Goal: Task Accomplishment & Management: Use online tool/utility

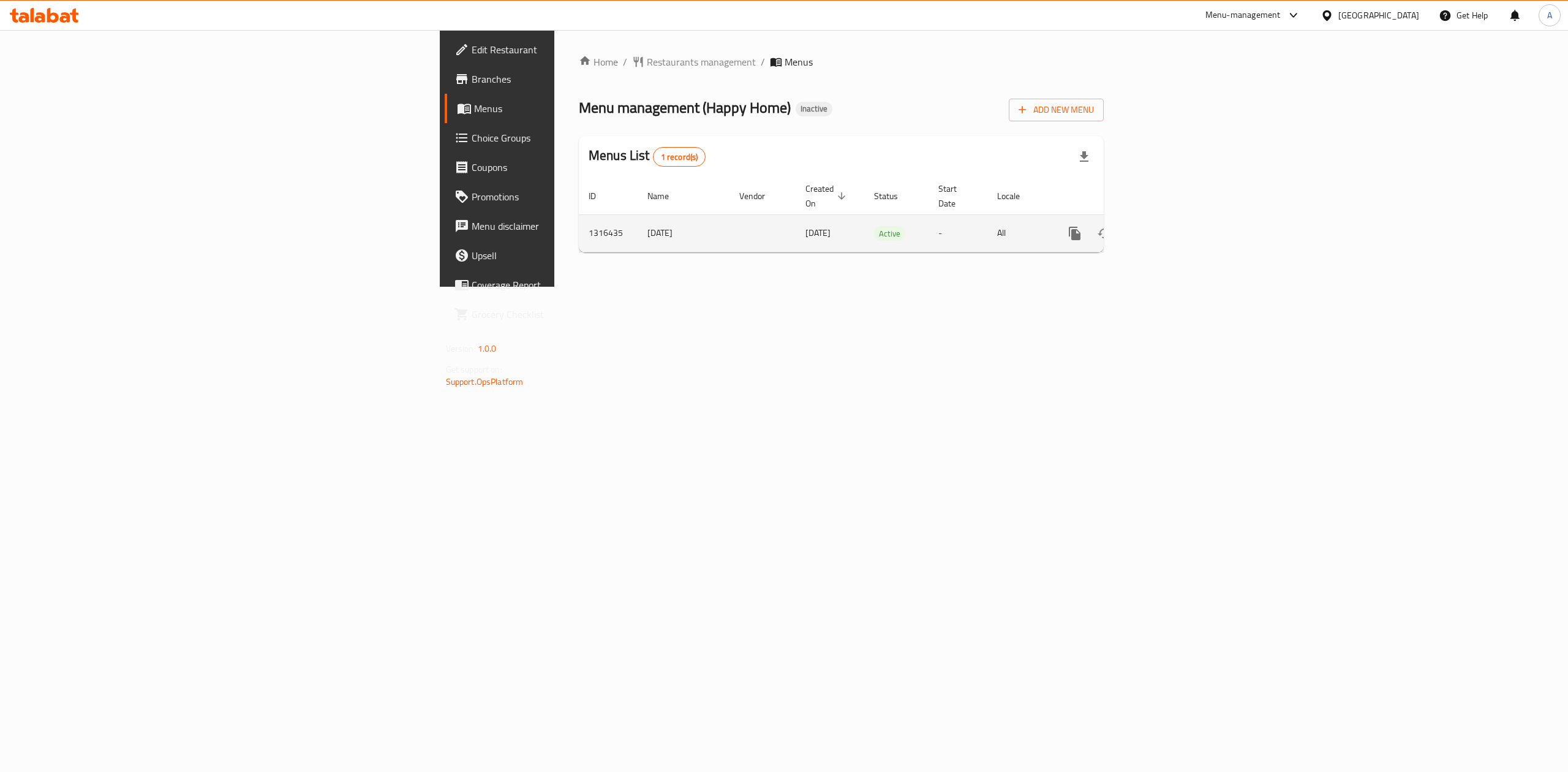
click at [1171, 226] on icon "enhanced table" at bounding box center [1163, 233] width 15 height 15
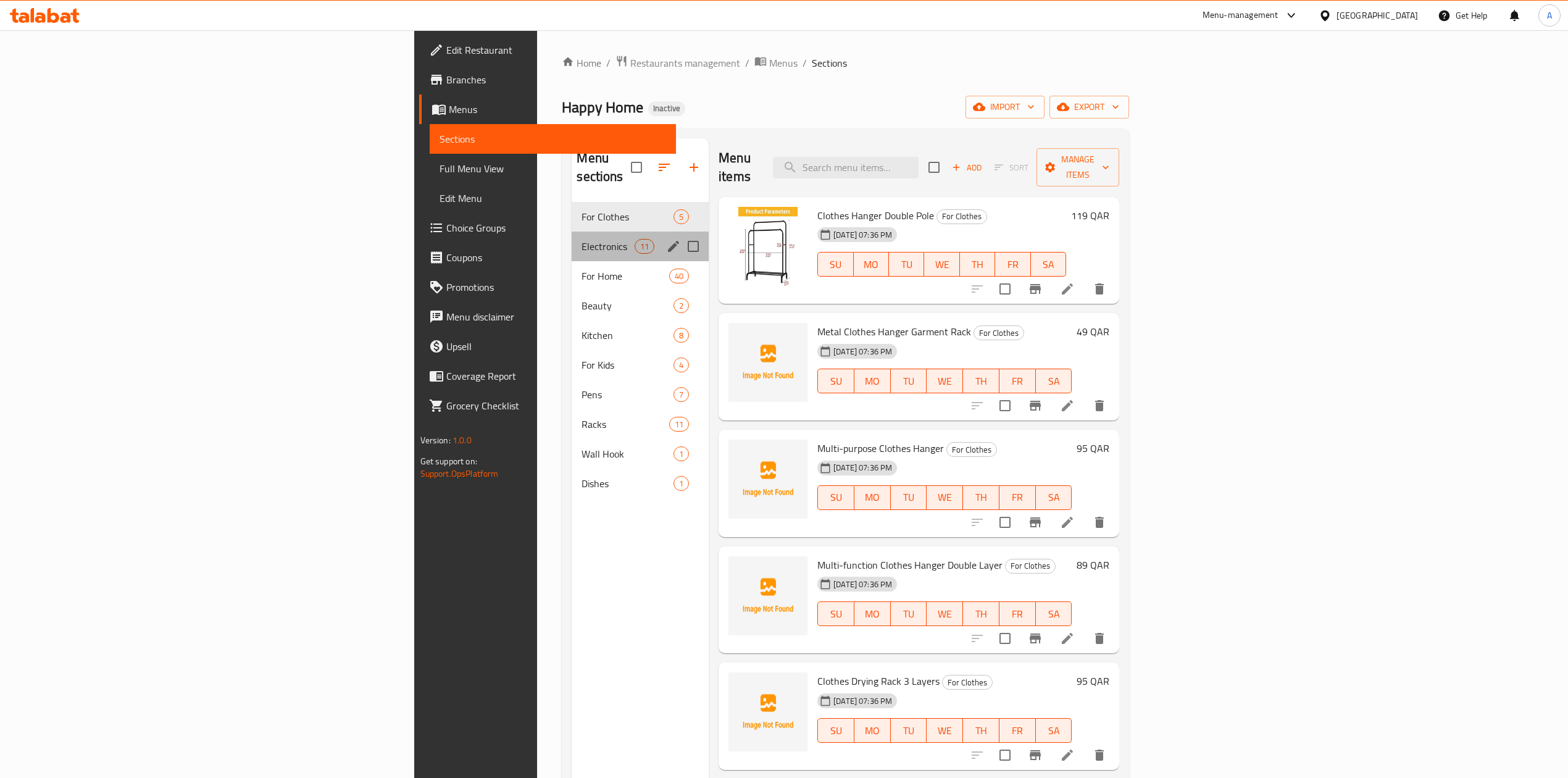
click at [571, 236] on div "Electronics 11" at bounding box center [639, 246] width 137 height 30
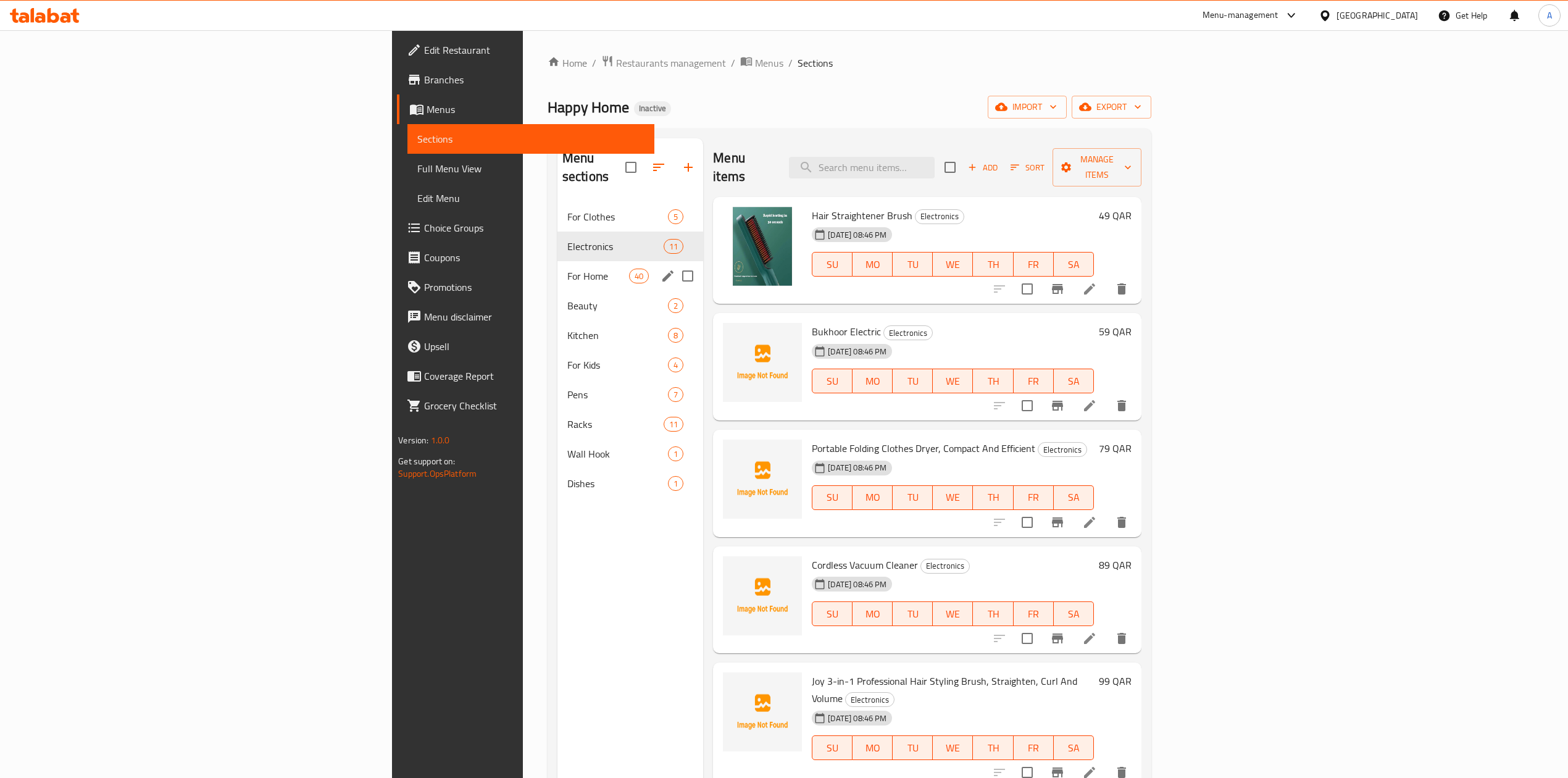
click at [557, 267] on div "For Home 40" at bounding box center [630, 276] width 145 height 30
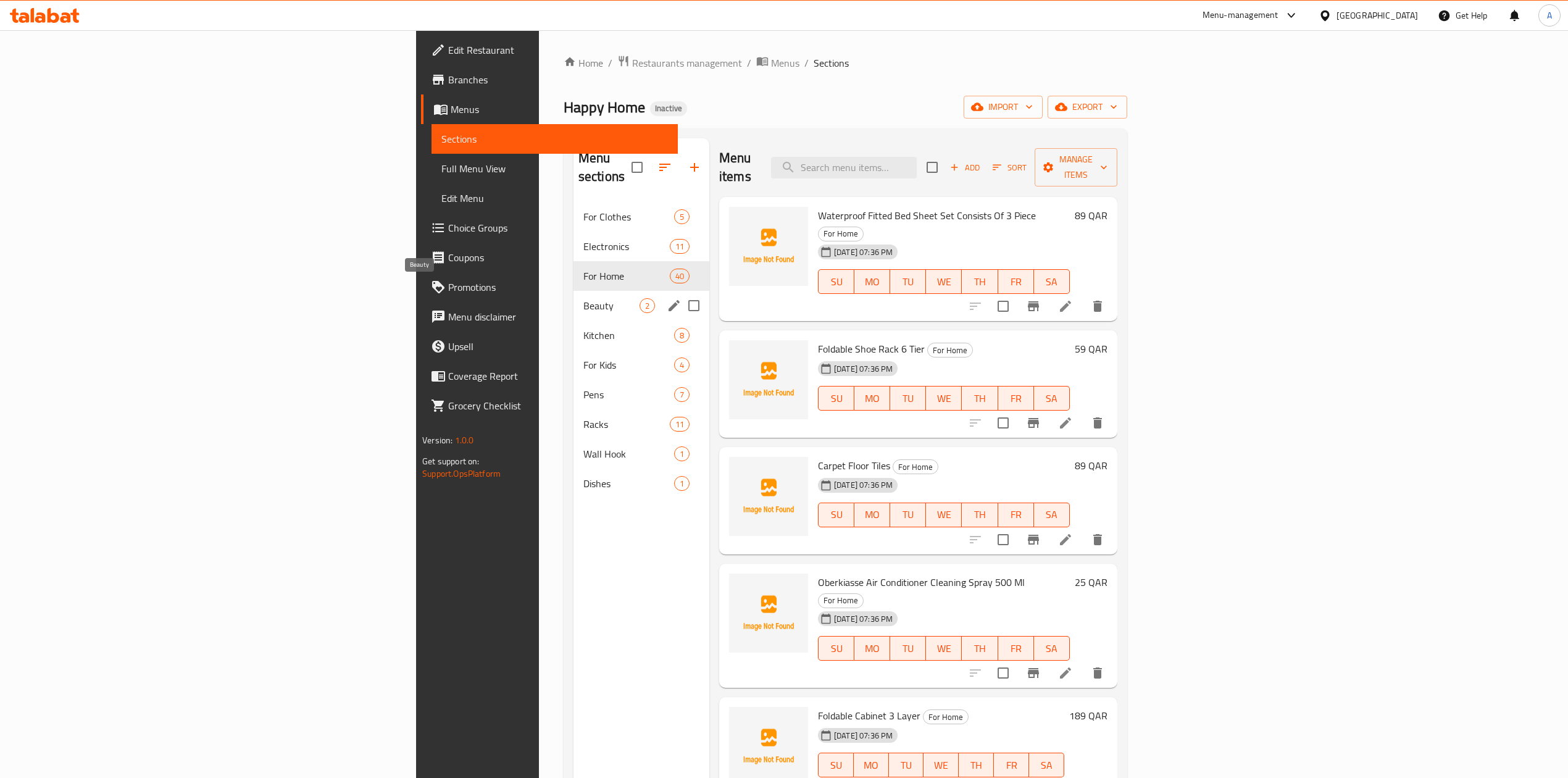
click at [583, 298] on span "Beauty" at bounding box center [611, 305] width 56 height 15
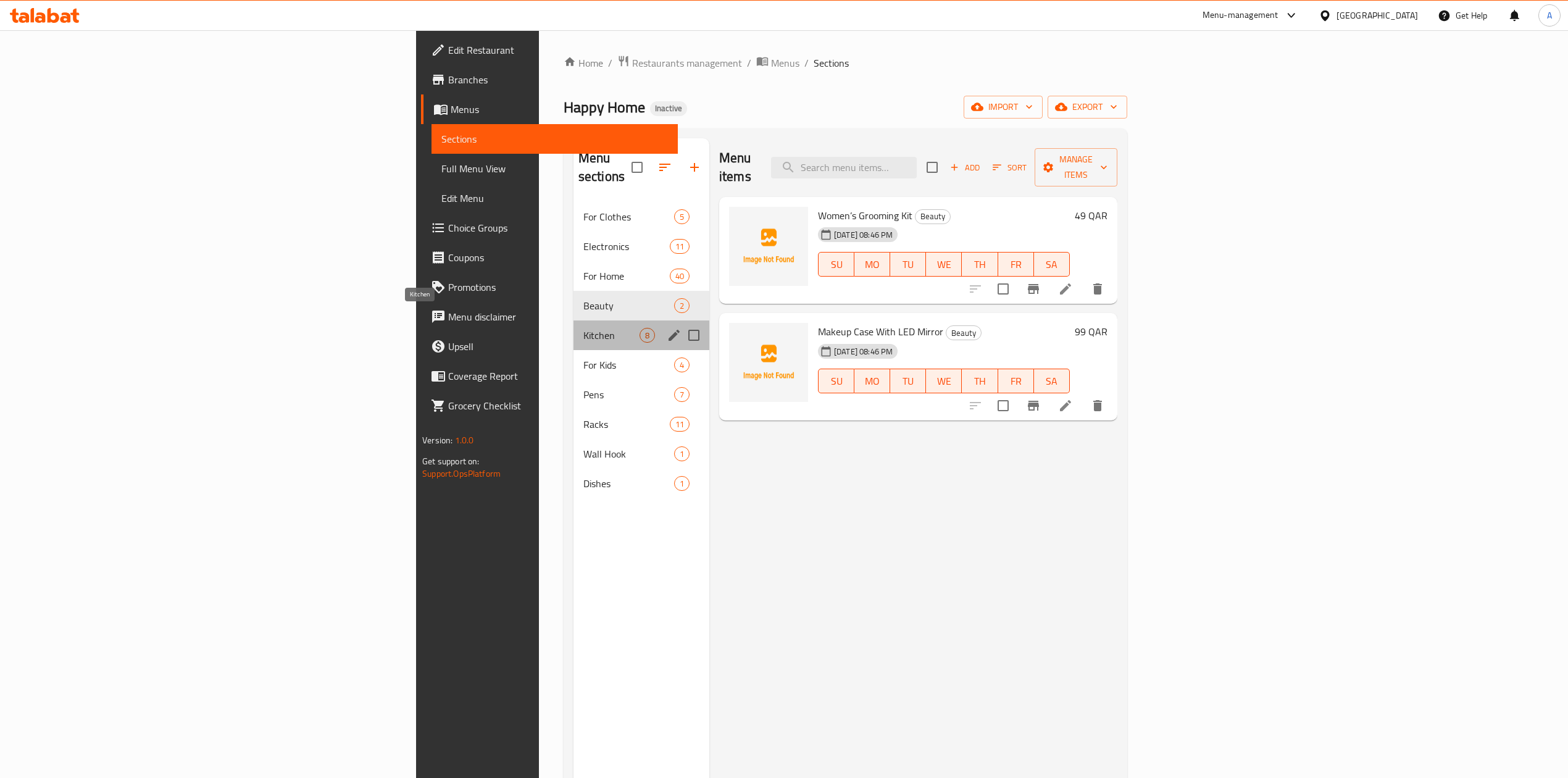
click at [583, 328] on span "Kitchen" at bounding box center [611, 335] width 56 height 15
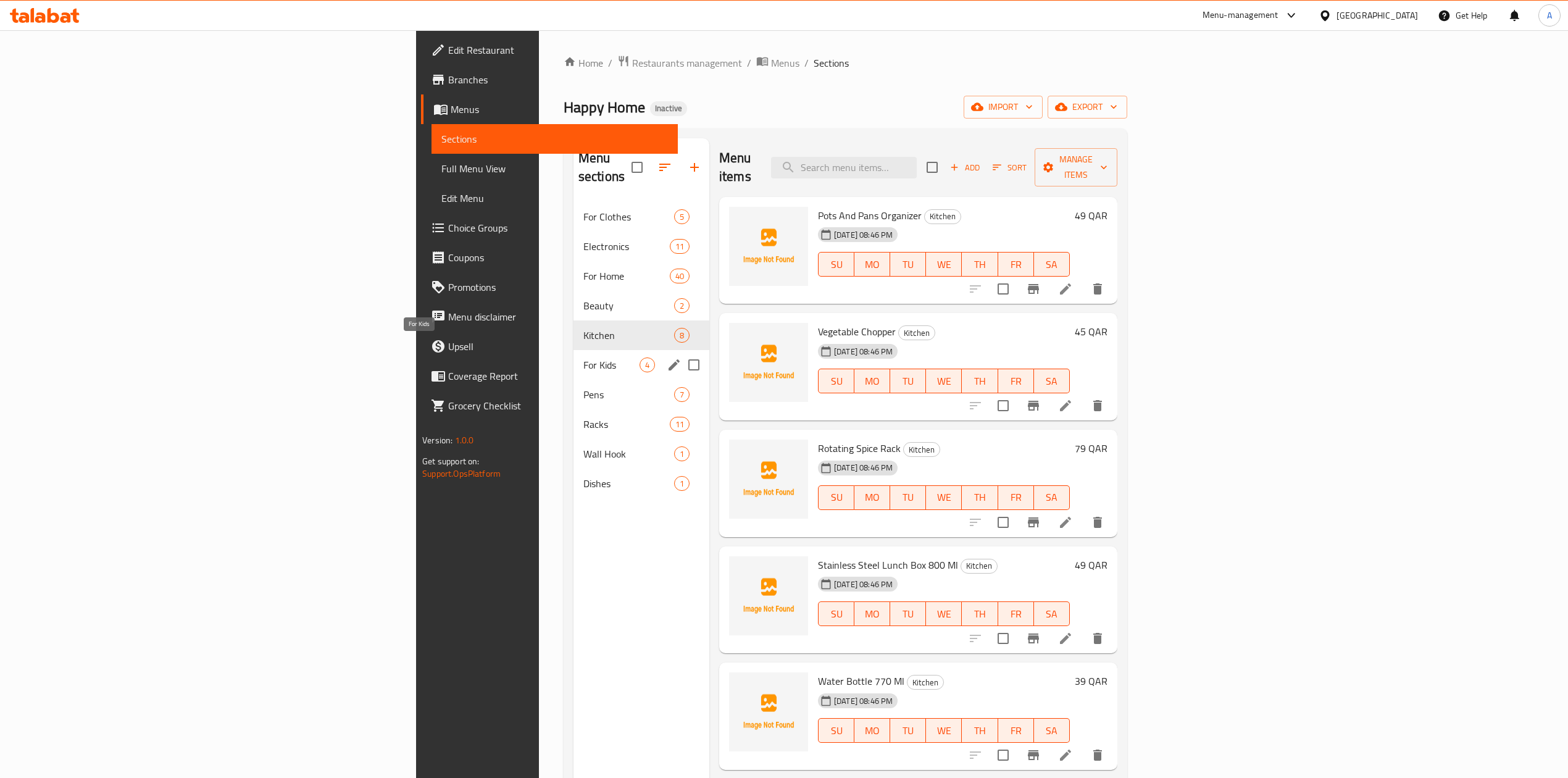
click at [583, 357] on span "For Kids" at bounding box center [611, 364] width 56 height 15
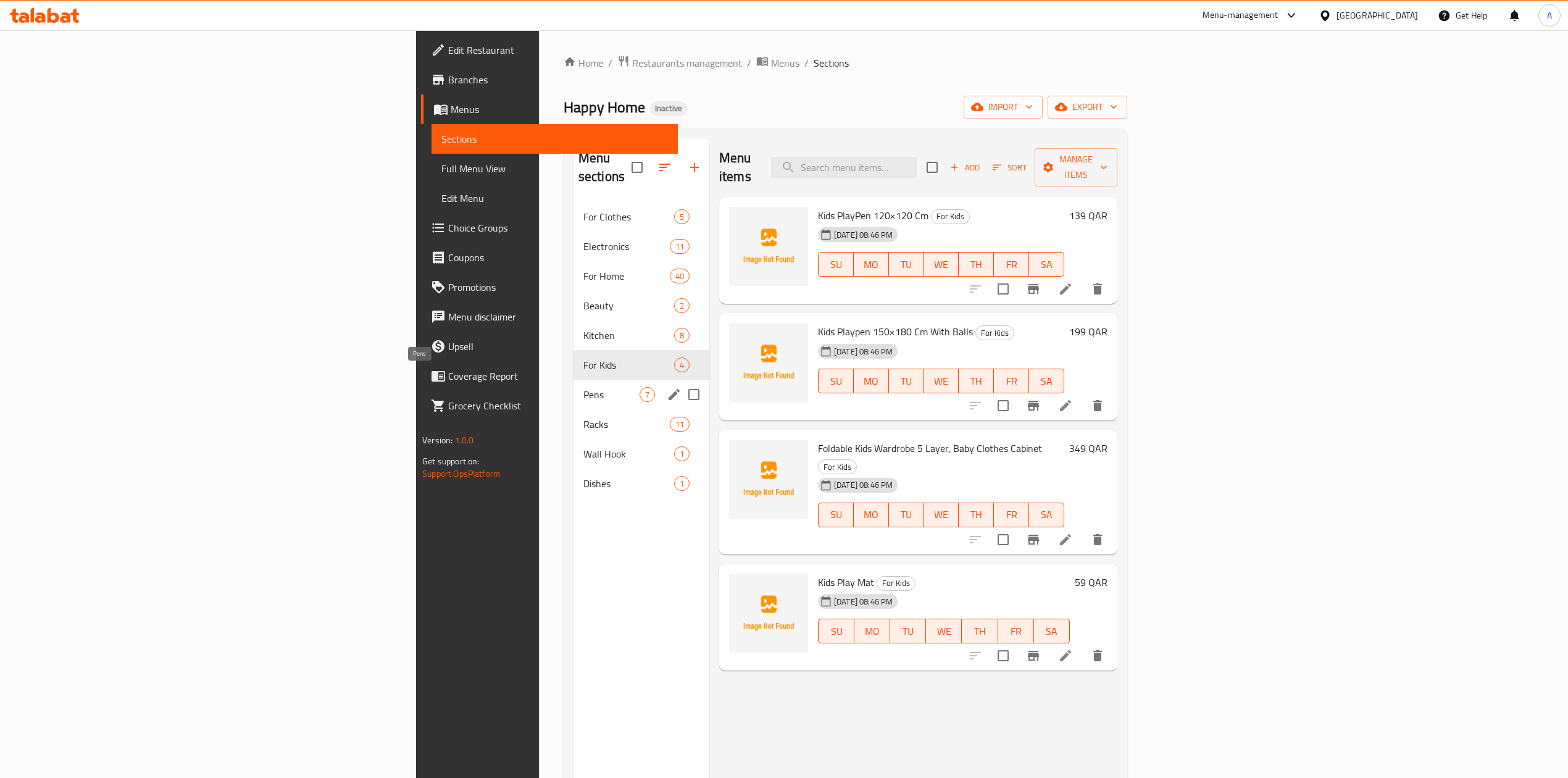
click at [583, 387] on span "Pens" at bounding box center [611, 394] width 56 height 15
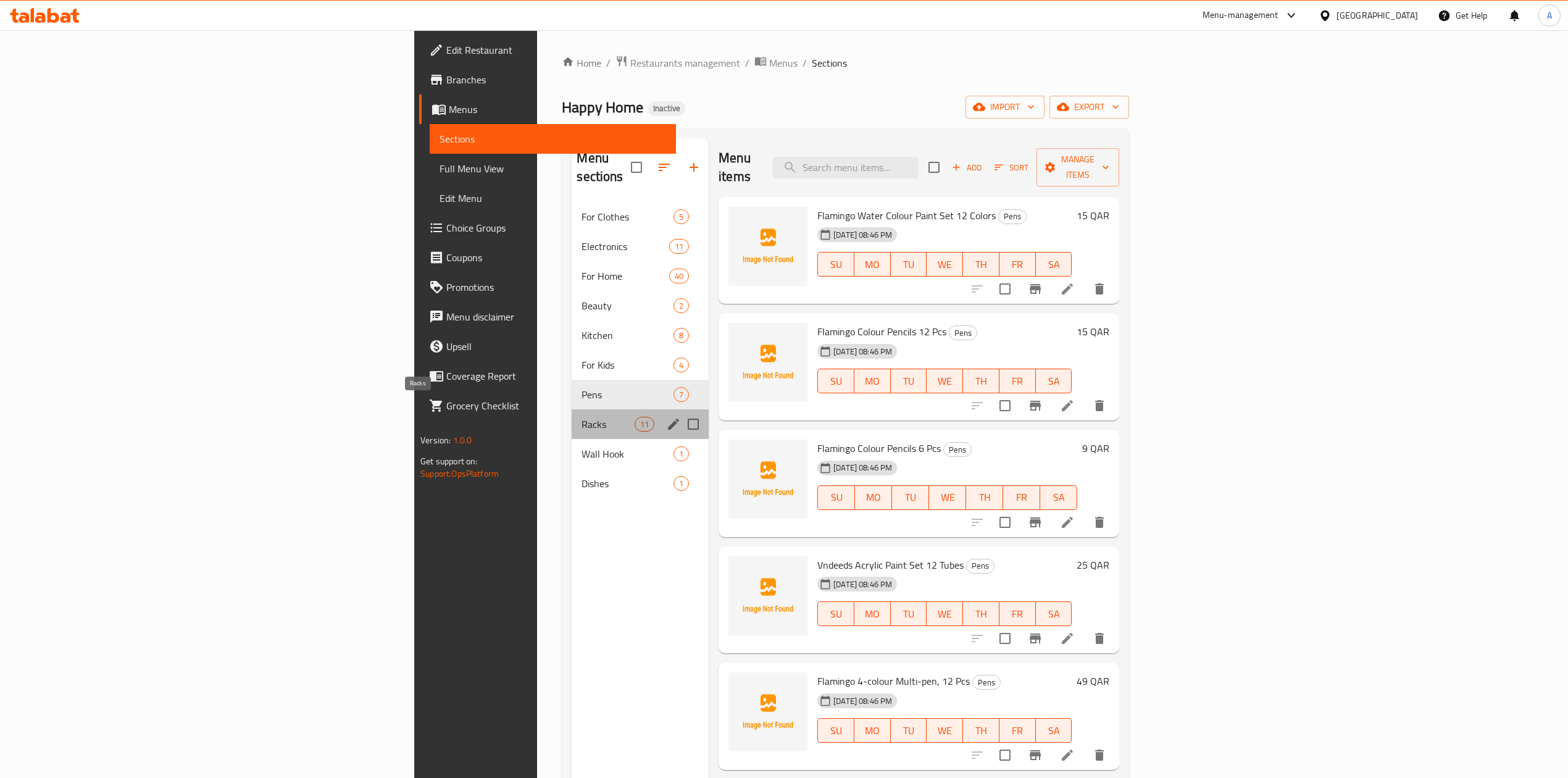
click at [582, 417] on span "Racks" at bounding box center [607, 424] width 52 height 15
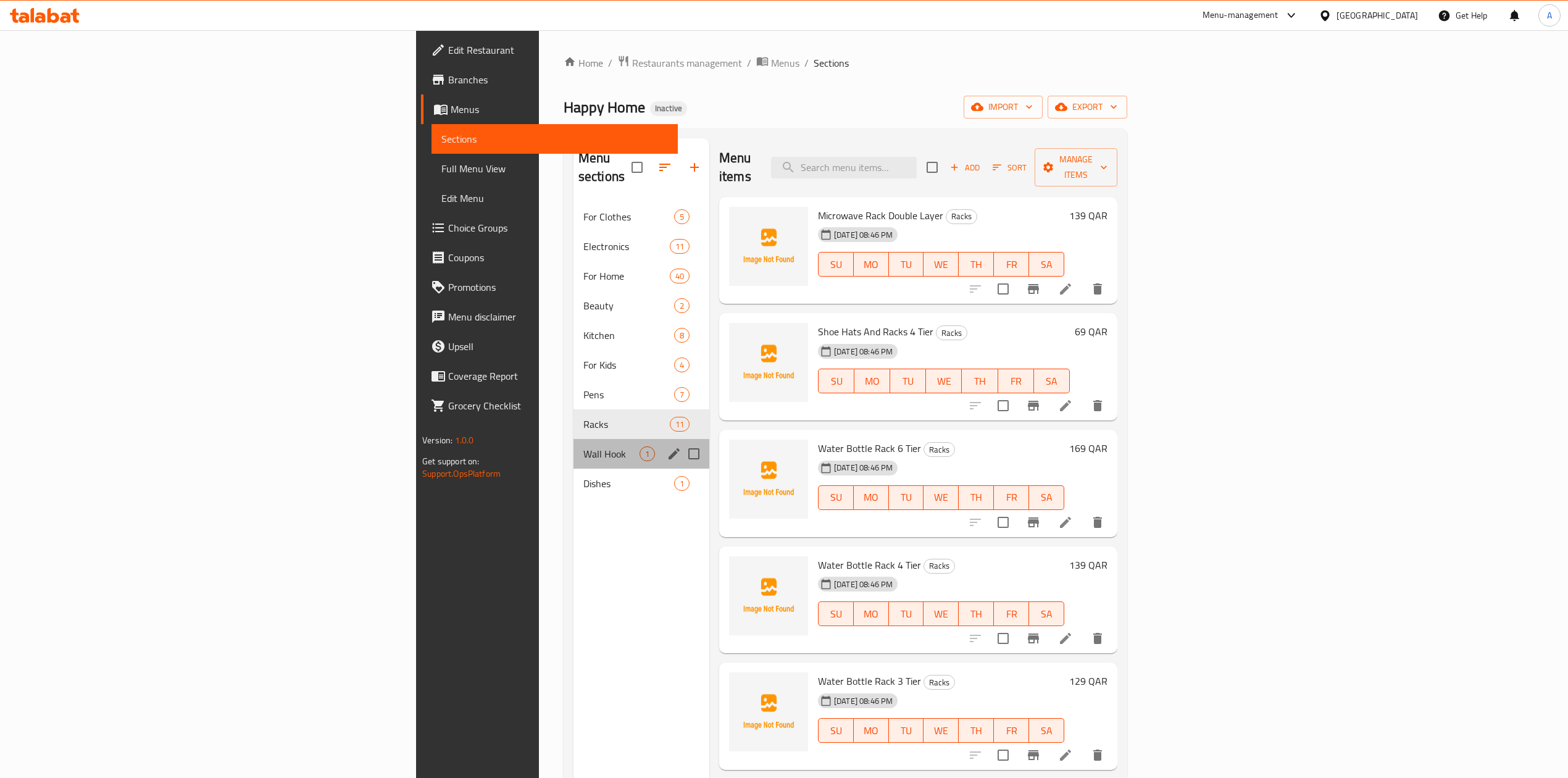
click at [574, 450] on div "Wall Hook 1" at bounding box center [642, 454] width 136 height 30
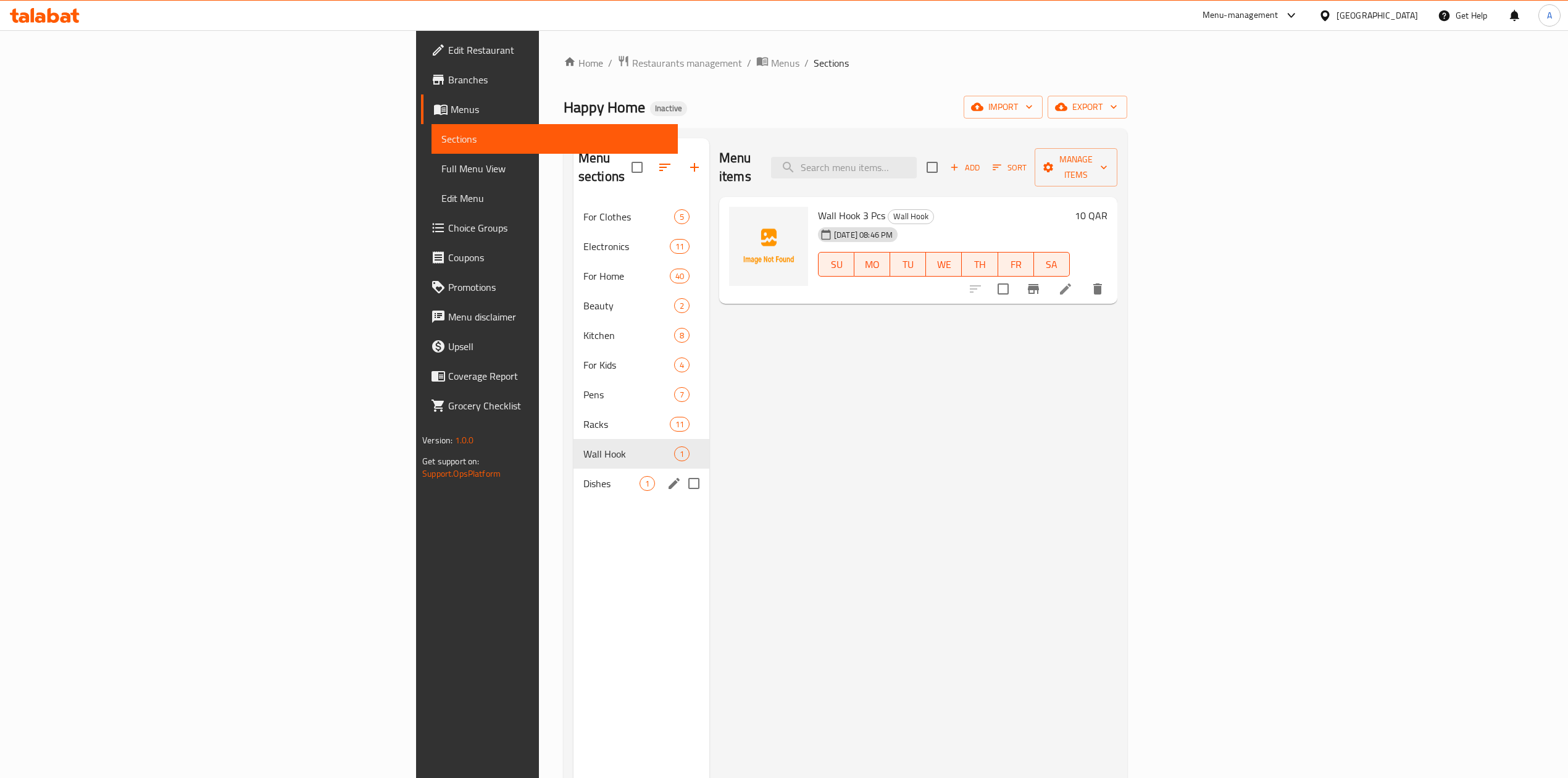
click at [583, 476] on span "Dishes" at bounding box center [611, 483] width 56 height 15
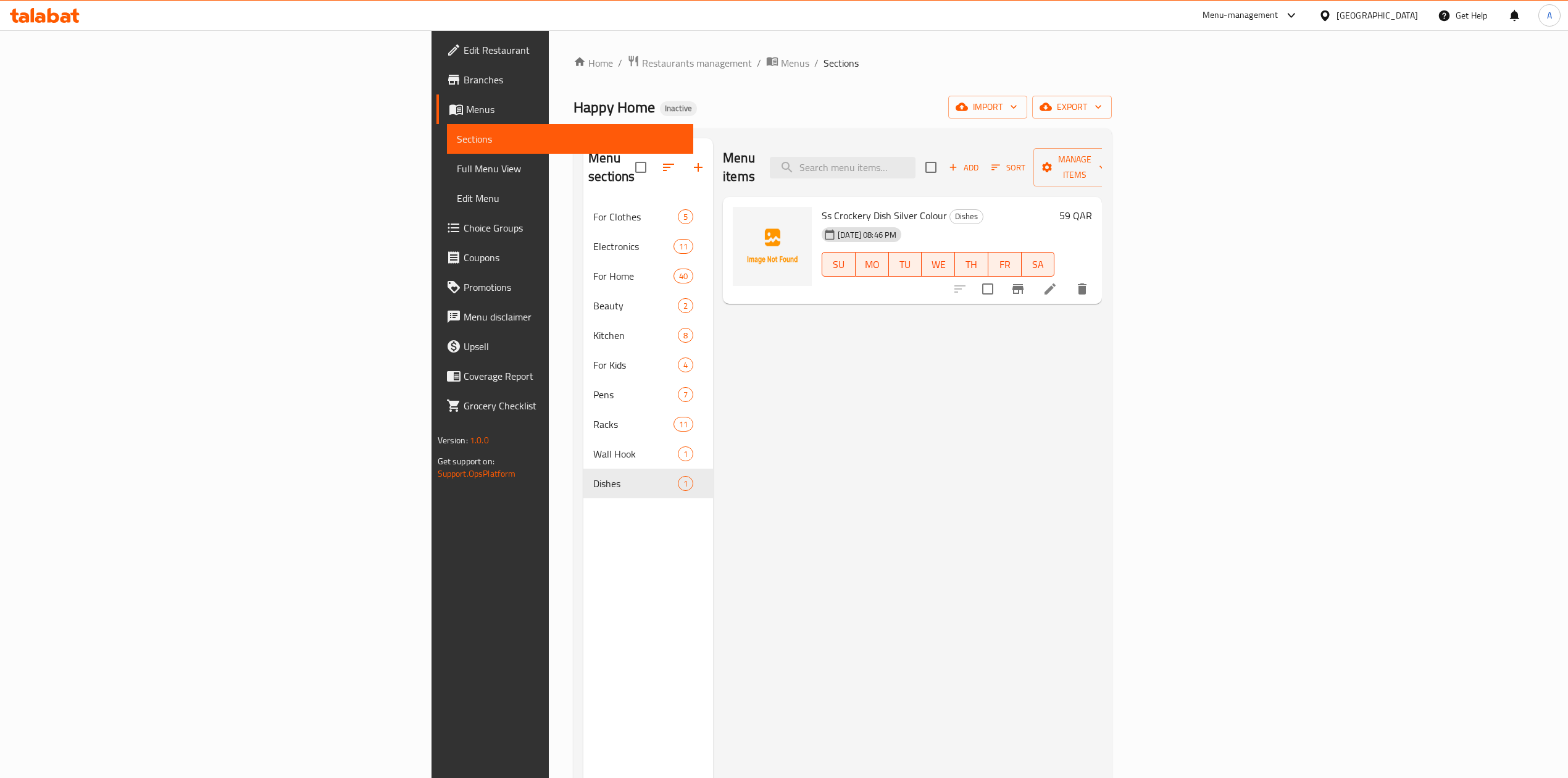
click at [1406, 13] on div "Qatar" at bounding box center [1377, 15] width 81 height 13
click at [1273, 330] on div "[GEOGRAPHIC_DATA]" at bounding box center [1283, 323] width 81 height 13
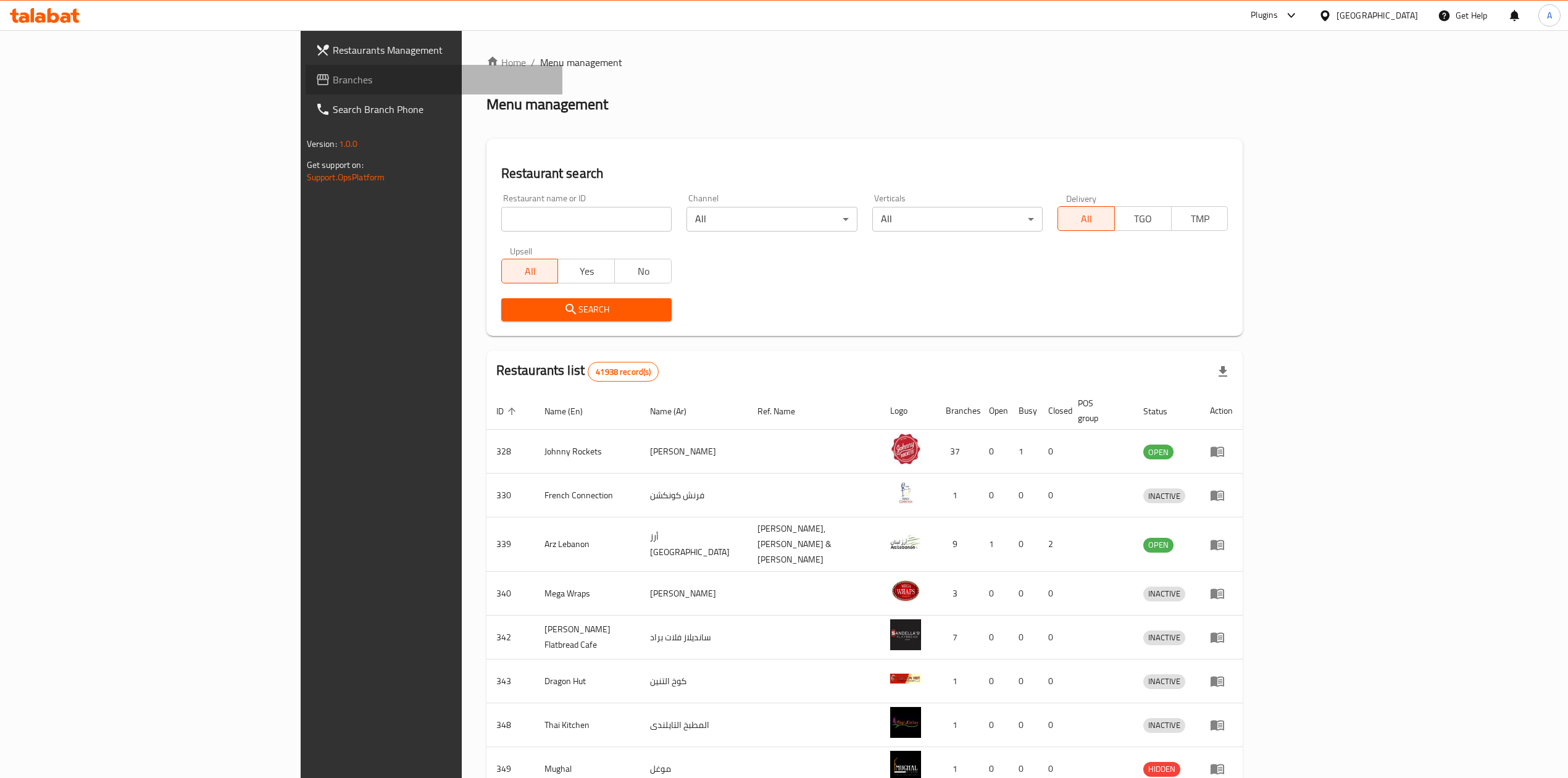
click at [316, 77] on icon at bounding box center [323, 79] width 15 height 15
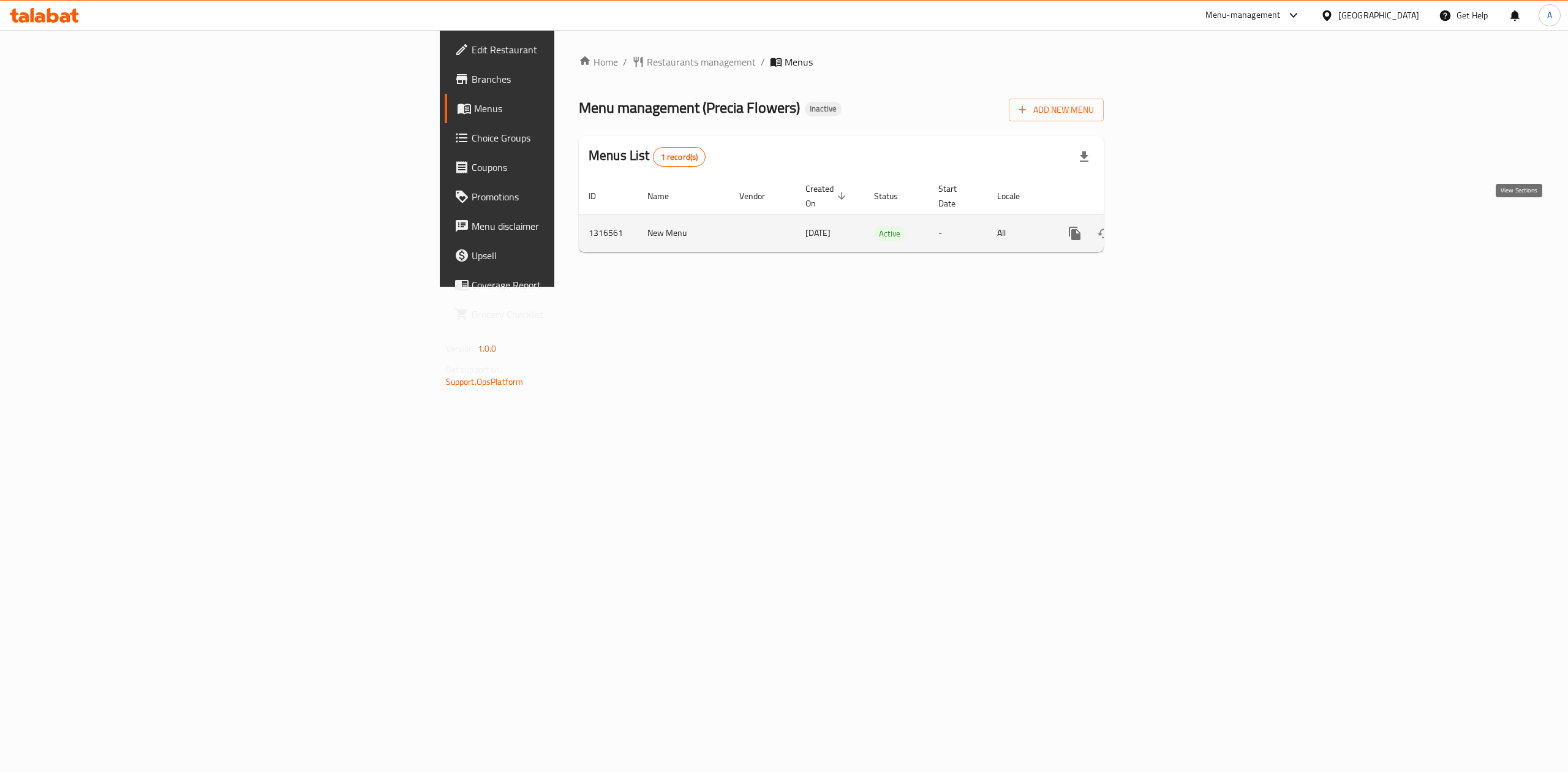
click at [1178, 219] on link "enhanced table" at bounding box center [1164, 234] width 29 height 29
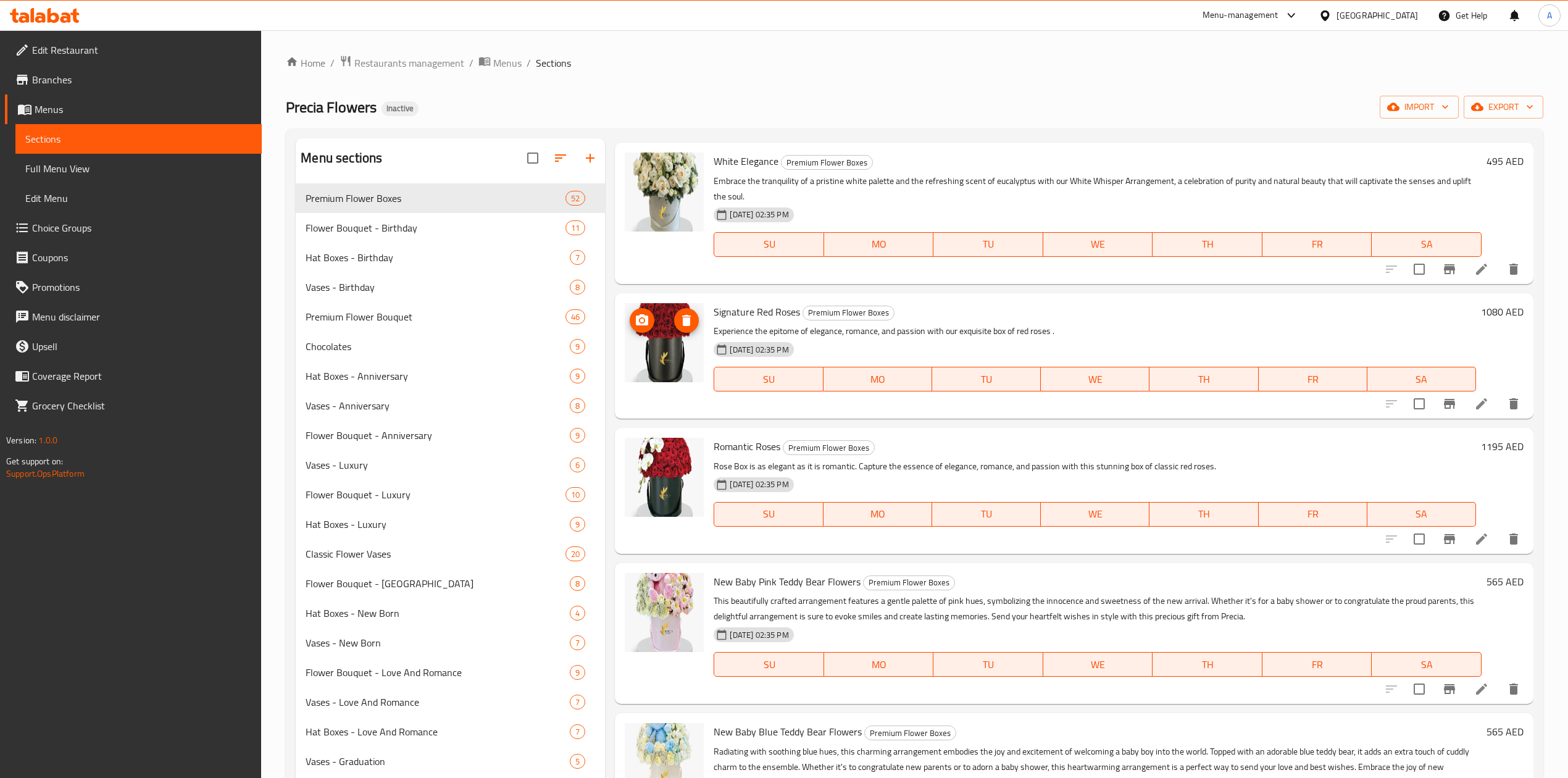
scroll to position [658, 0]
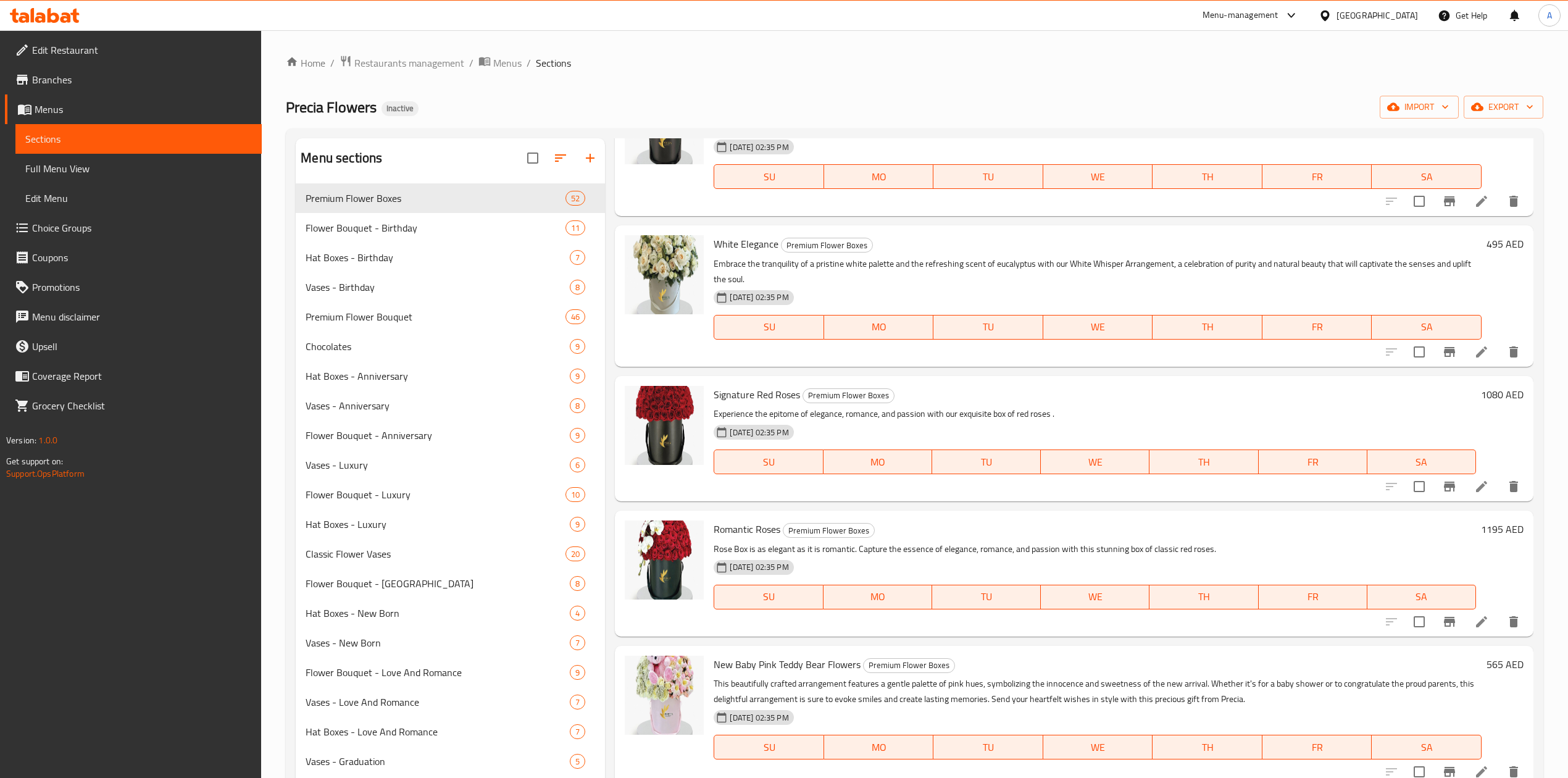
drag, startPoint x: 659, startPoint y: 430, endPoint x: 618, endPoint y: 334, distance: 104.4
click at [618, 334] on div "White Elegance Premium Flower Boxes Embrace the tranquility of a pristine white…" at bounding box center [1073, 296] width 918 height 141
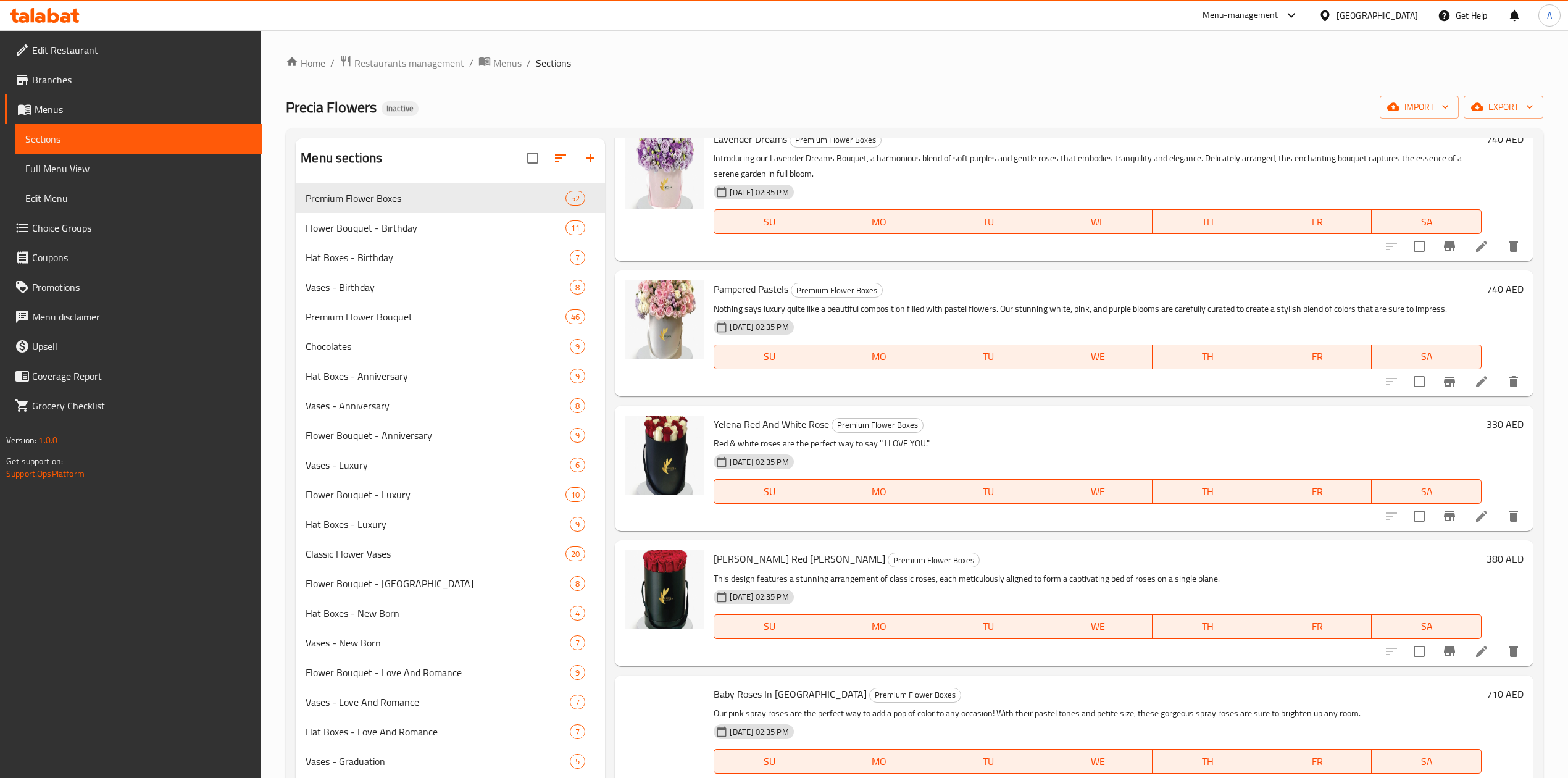
scroll to position [1976, 0]
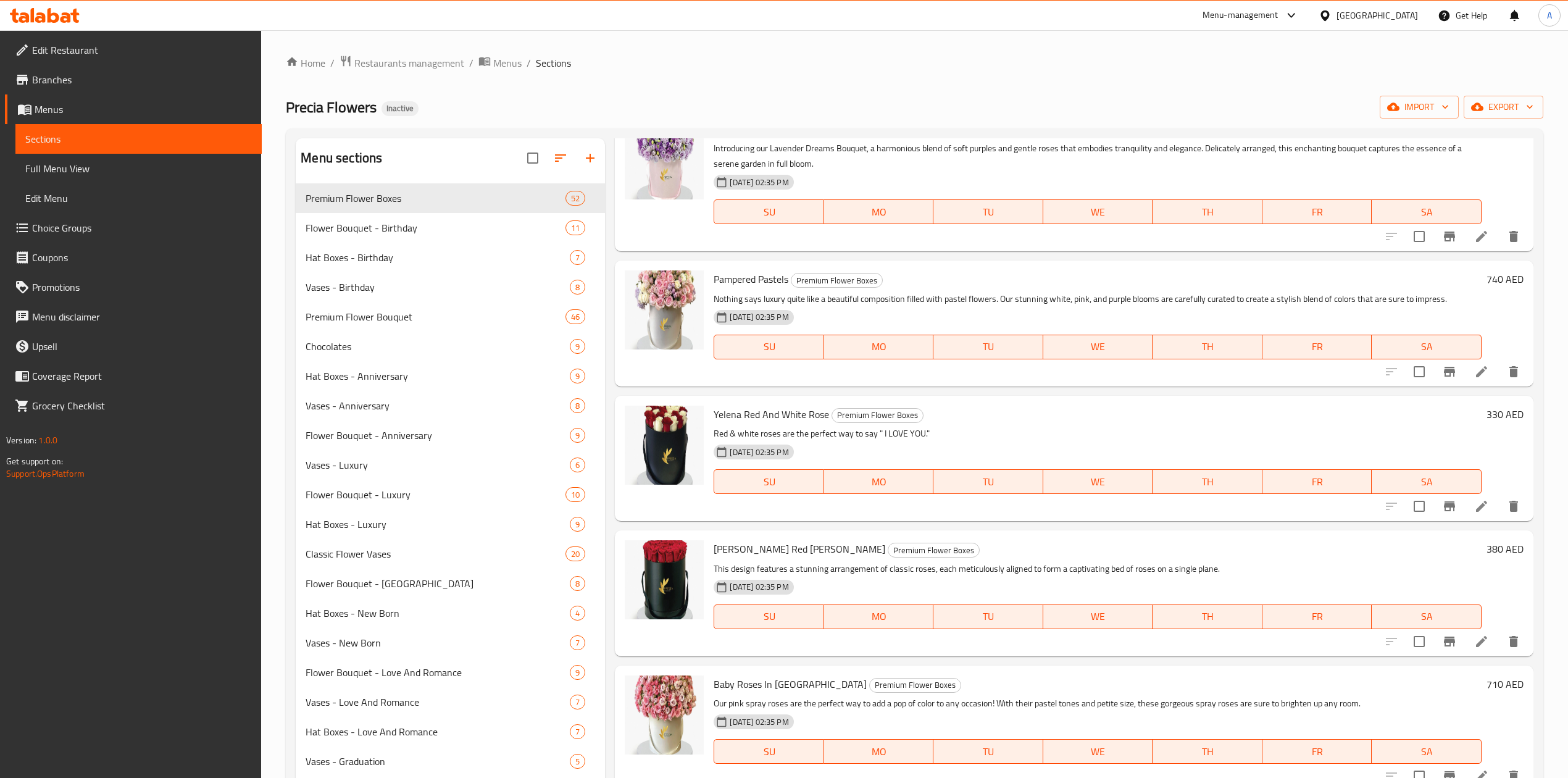
click at [1427, 92] on div "Home / Restaurants management / Menus / Sections [PERSON_NAME] Inactive import …" at bounding box center [915, 490] width 1257 height 871
click at [1422, 102] on span "import" at bounding box center [1419, 107] width 59 height 16
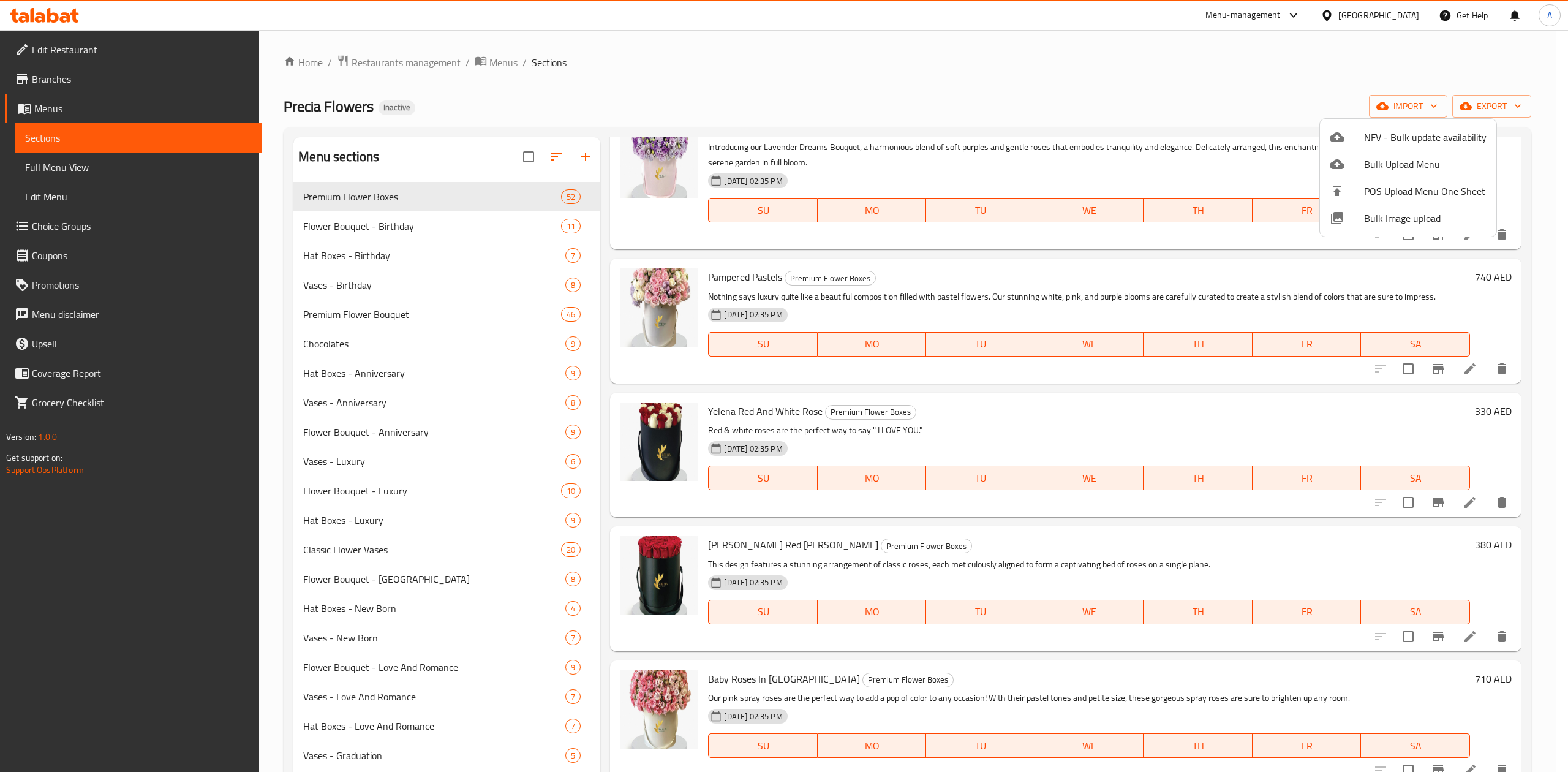
click at [1517, 109] on div at bounding box center [784, 386] width 1568 height 772
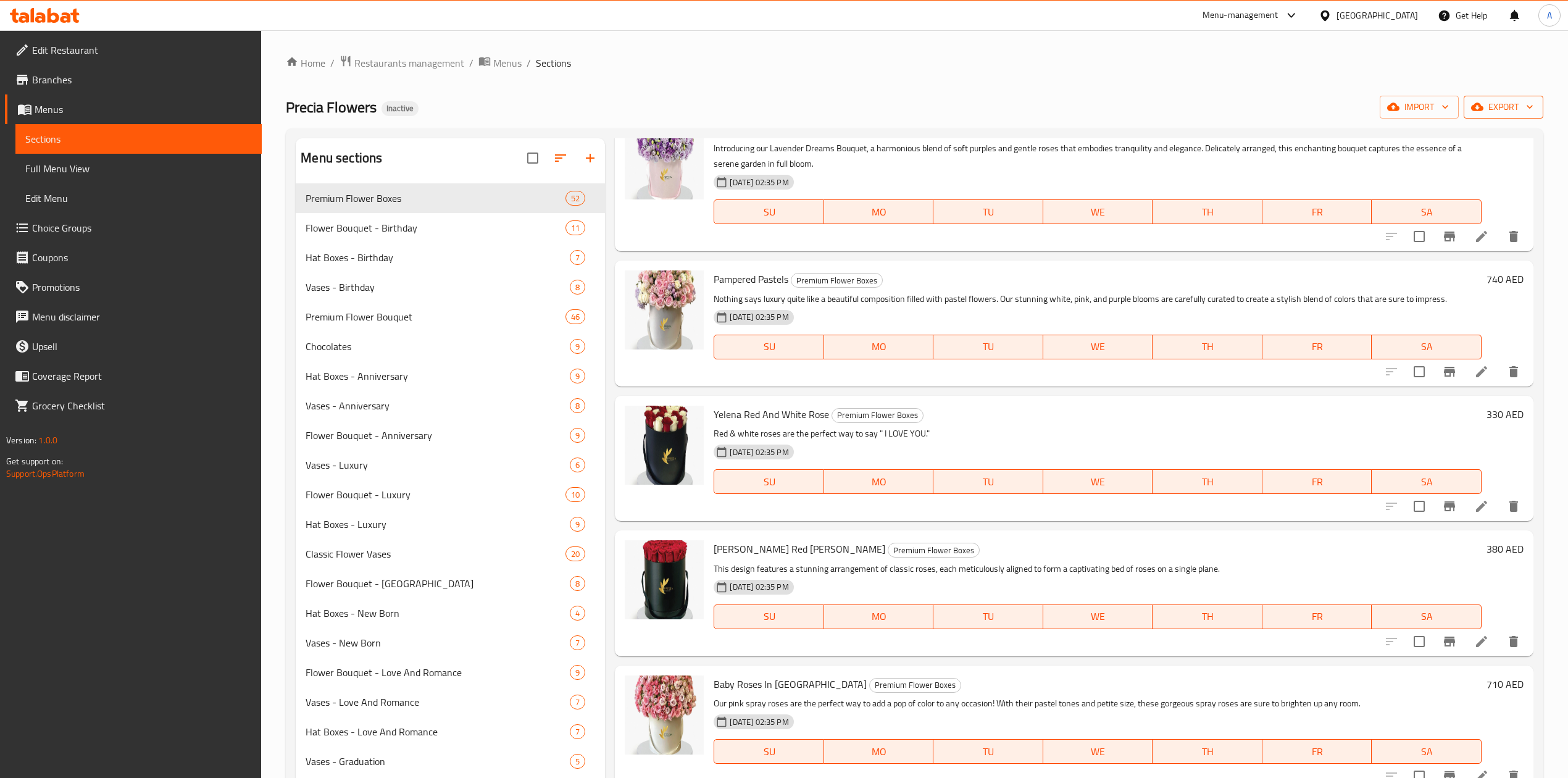
click at [1511, 107] on span "export" at bounding box center [1503, 107] width 60 height 16
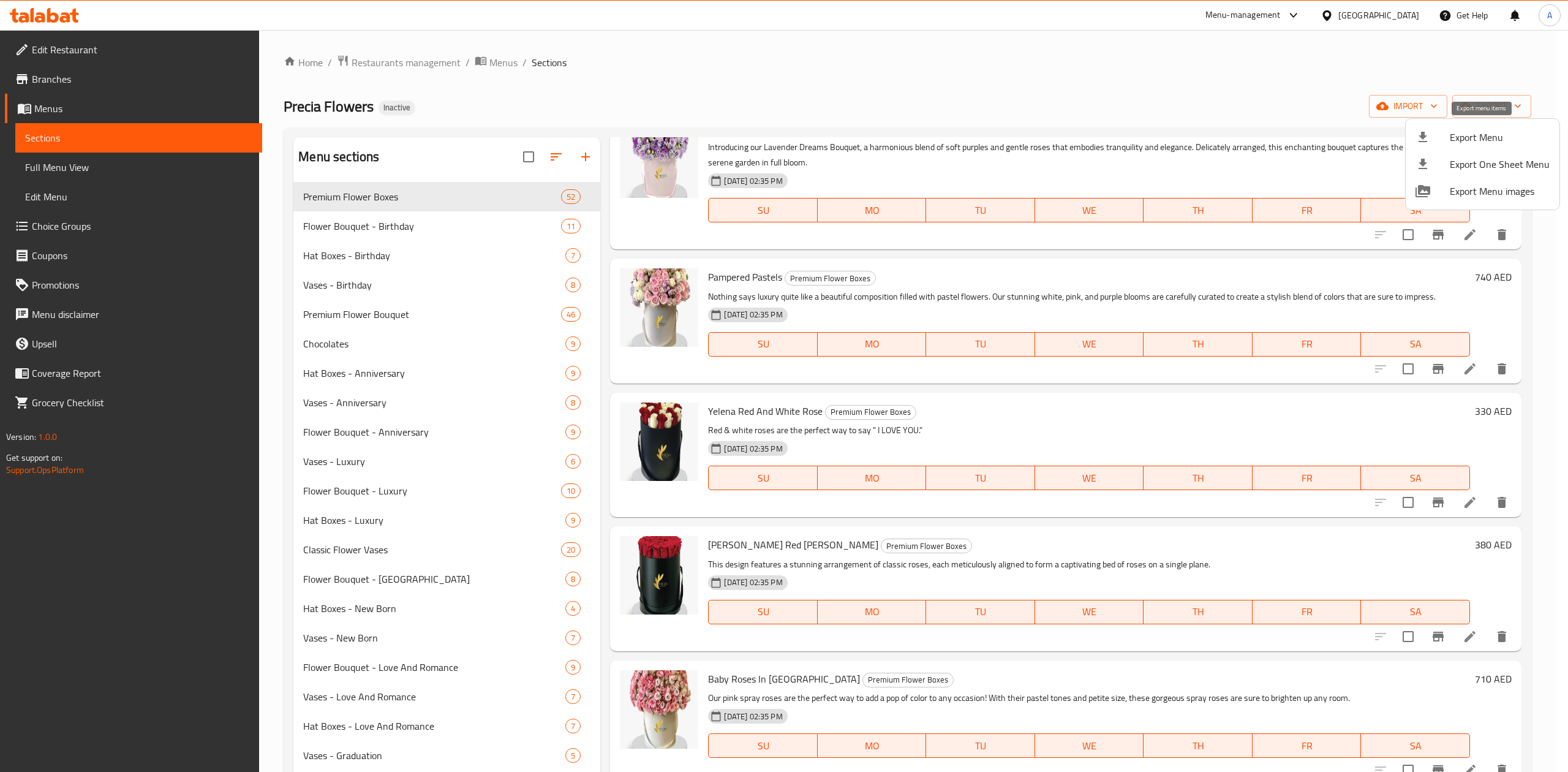
click at [1466, 133] on span "Export Menu" at bounding box center [1500, 137] width 100 height 15
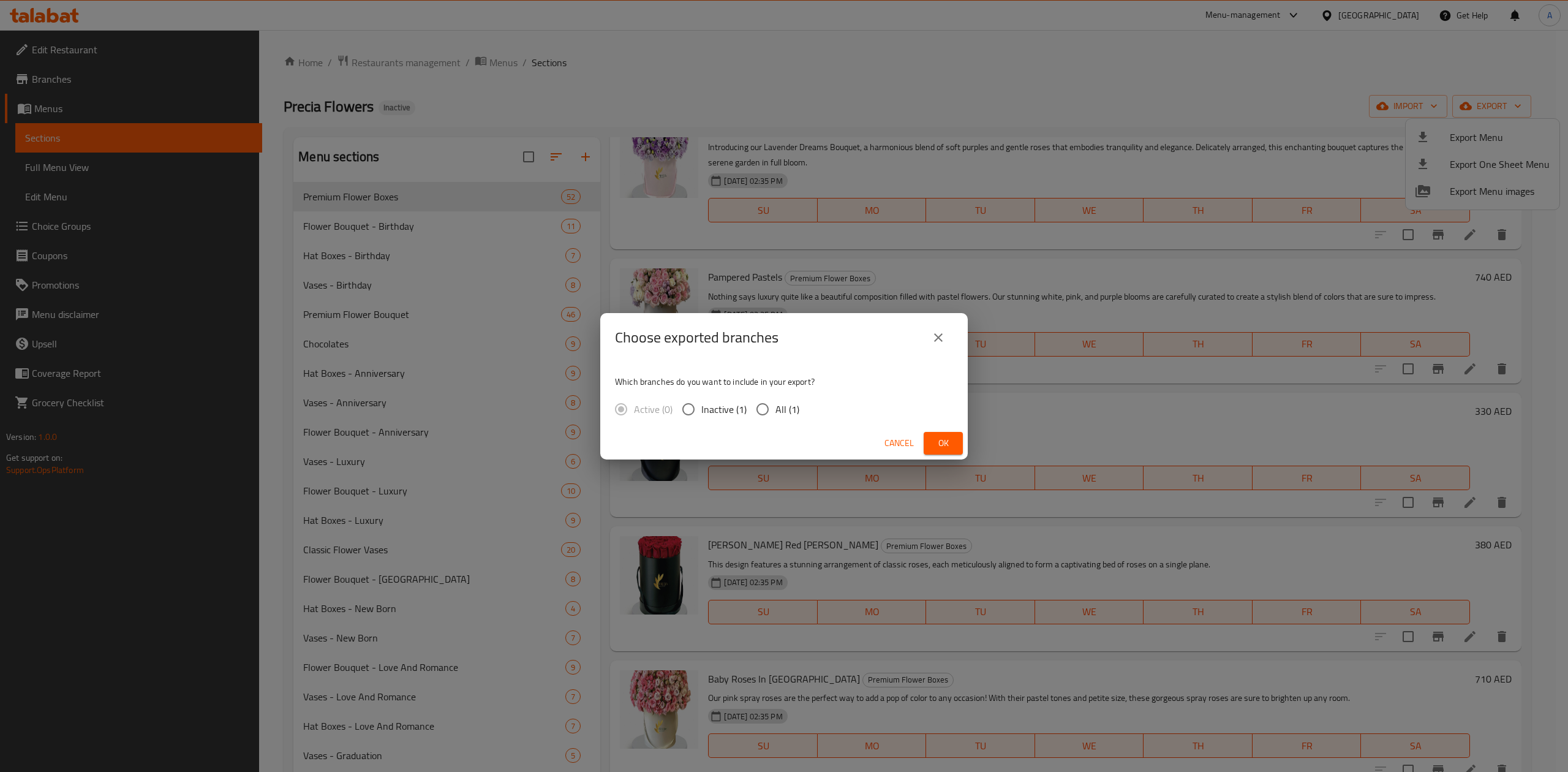
click at [770, 407] on input "All (1)" at bounding box center [763, 409] width 26 height 26
radio input "true"
click at [958, 447] on button "Ok" at bounding box center [943, 443] width 40 height 23
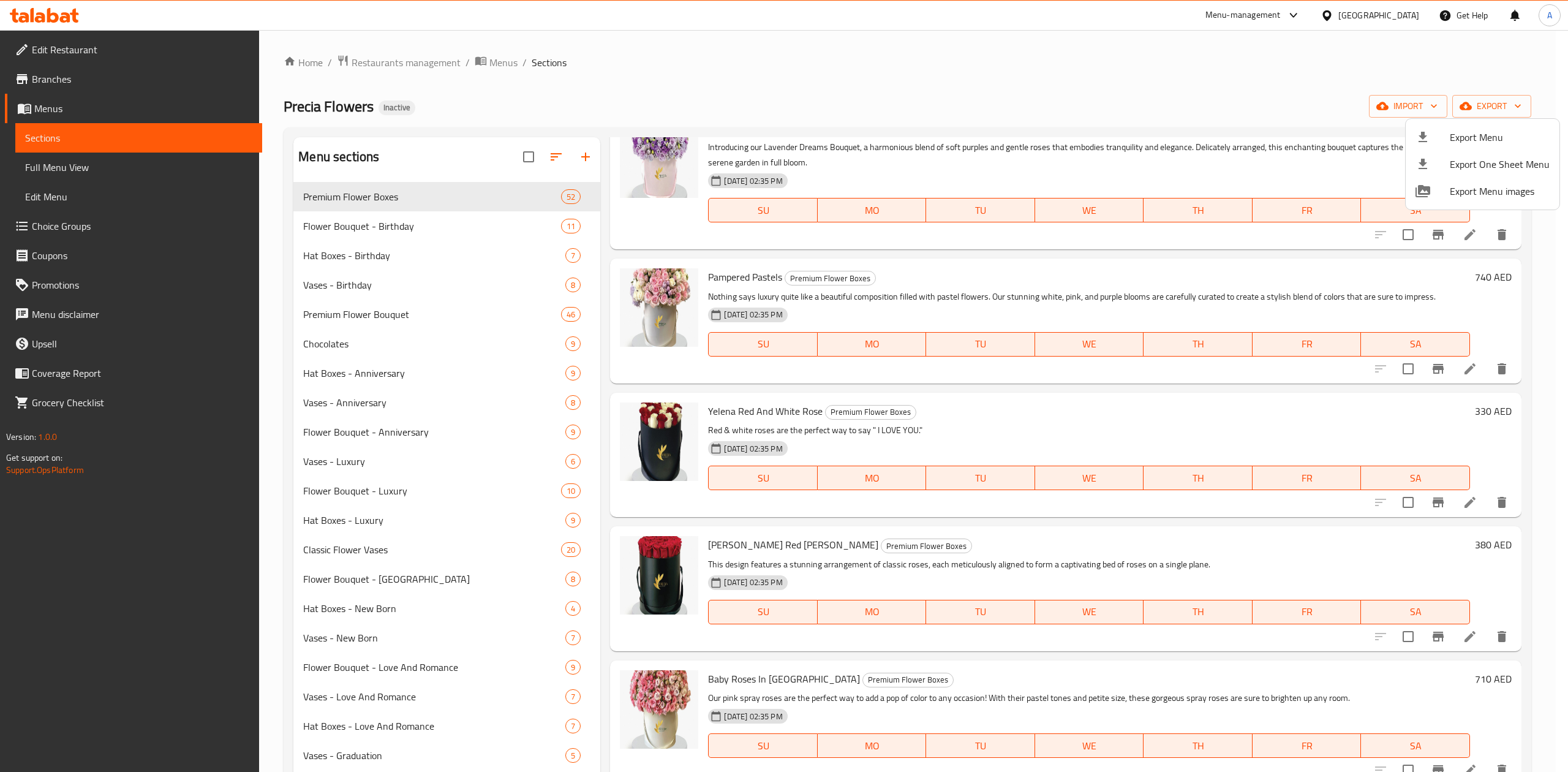
click at [372, 63] on div at bounding box center [784, 386] width 1568 height 772
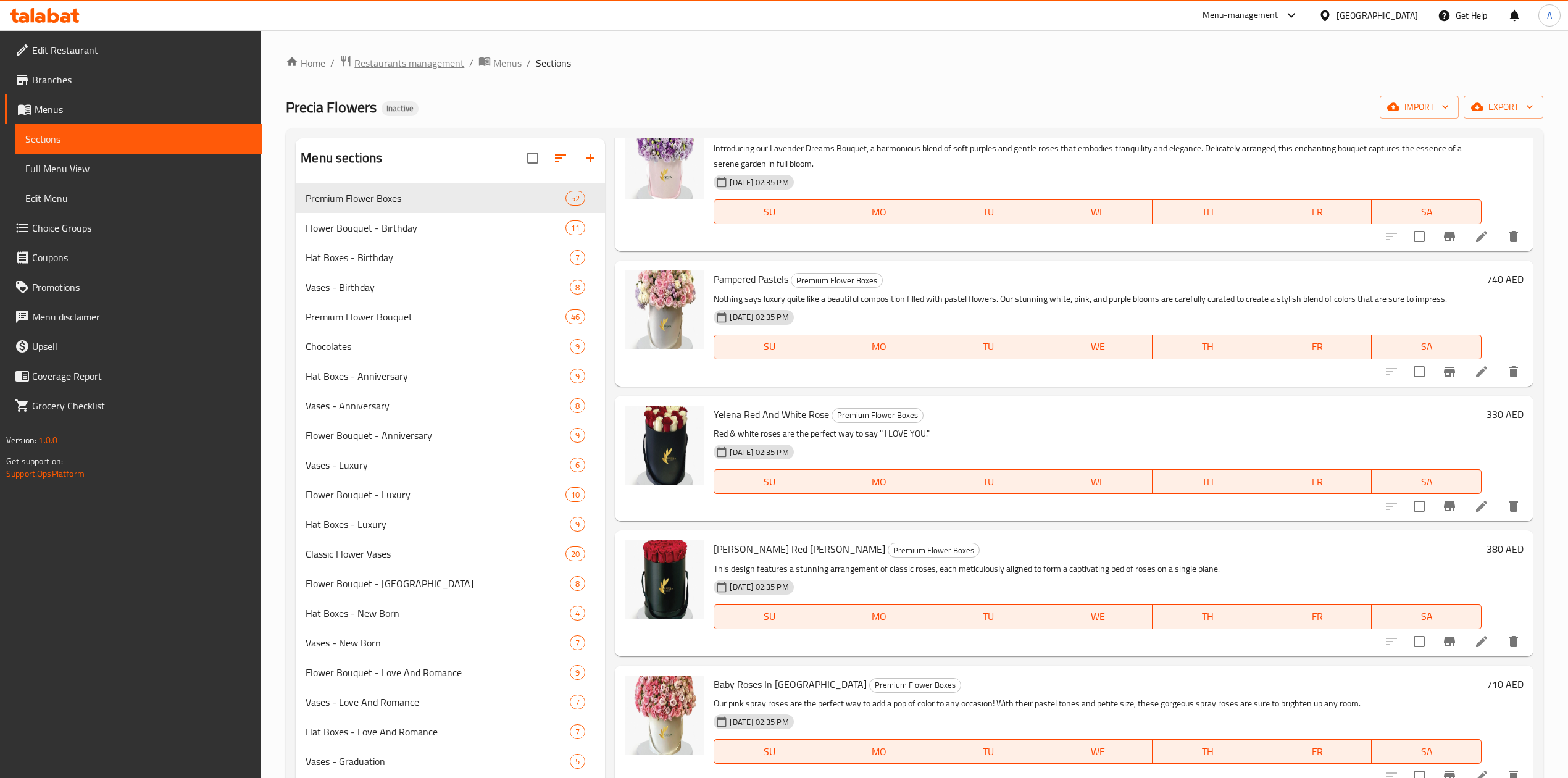
click at [375, 63] on span "Restaurants management" at bounding box center [409, 63] width 110 height 15
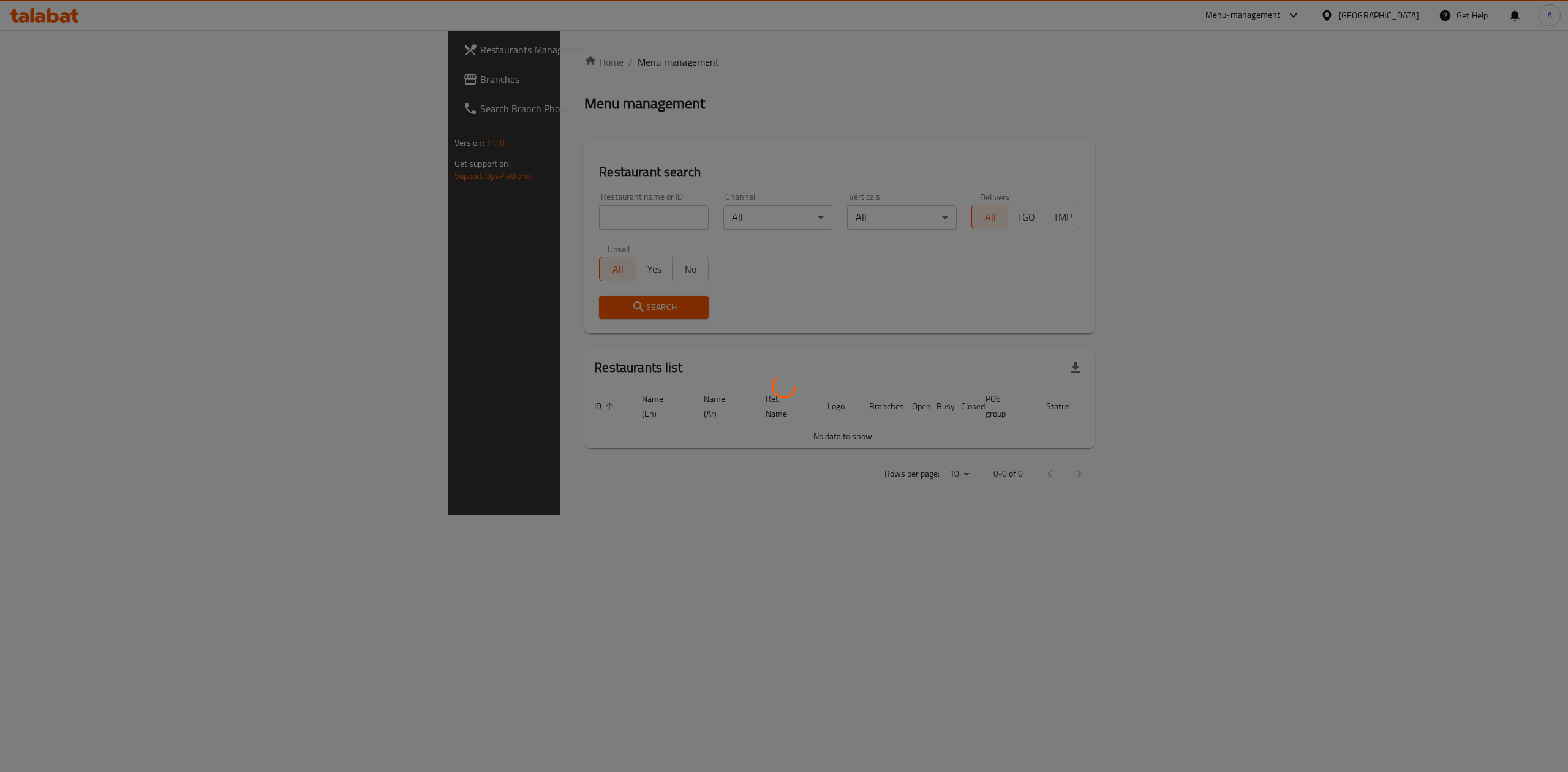
click at [80, 82] on div at bounding box center [784, 386] width 1568 height 772
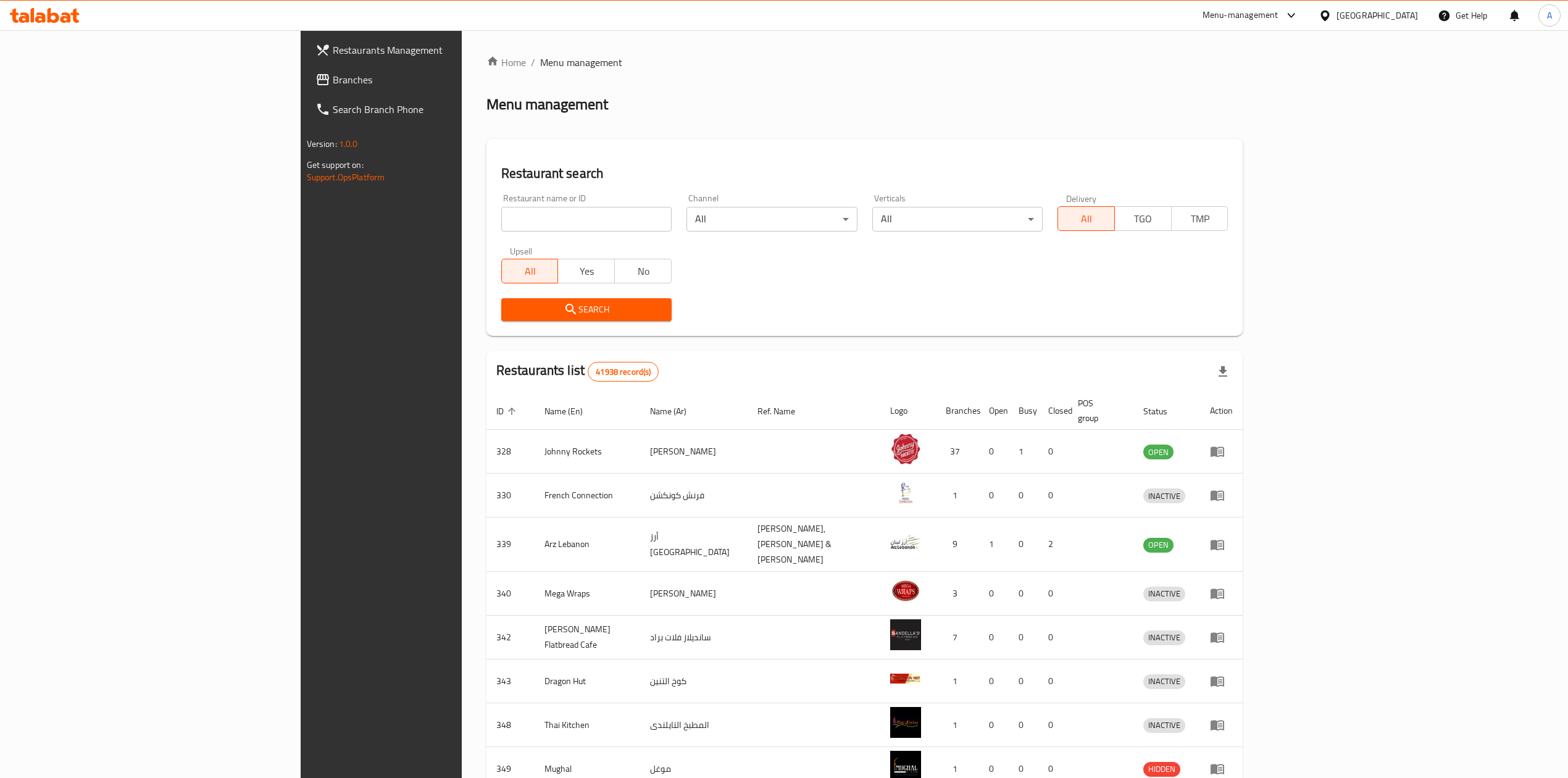
click at [333, 77] on span "Branches" at bounding box center [442, 79] width 220 height 15
